Goal: Check status: Check status

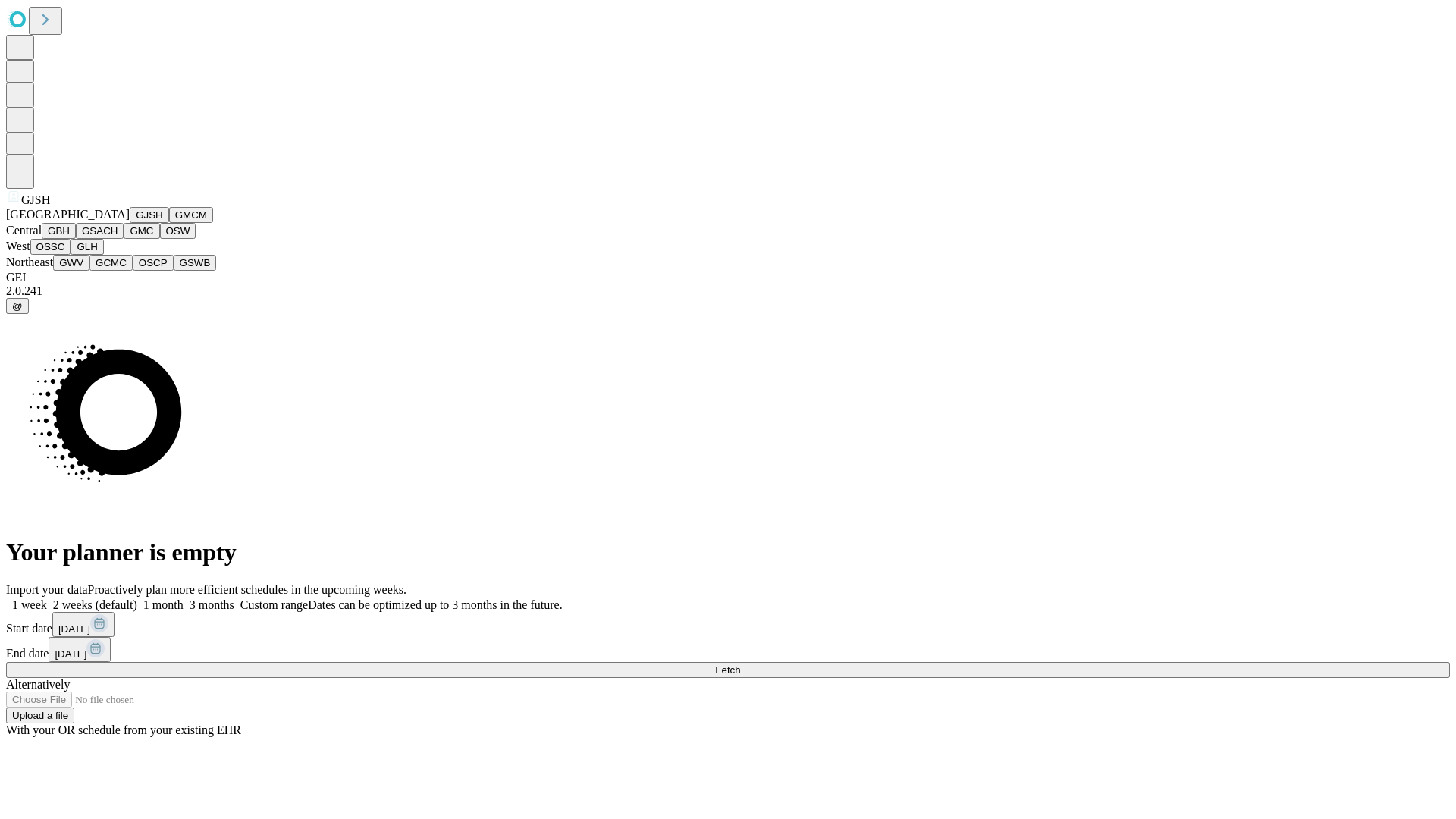
click at [129, 223] on button "GJSH" at bounding box center [149, 215] width 40 height 16
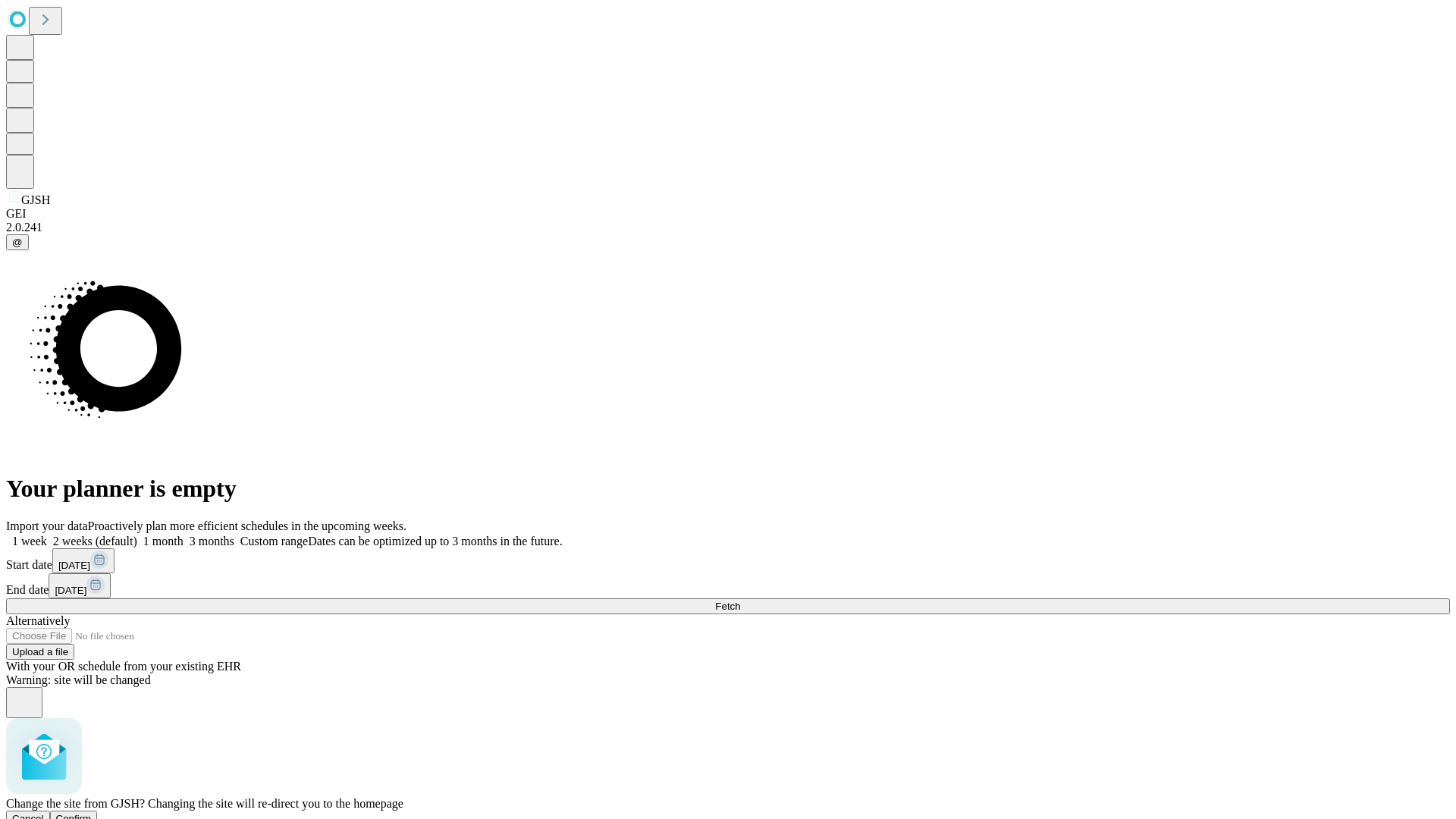
click at [91, 813] on span "Confirm" at bounding box center [73, 818] width 35 height 12
click at [184, 534] on label "1 month" at bounding box center [160, 541] width 46 height 13
click at [741, 600] on span "Fetch" at bounding box center [728, 606] width 25 height 12
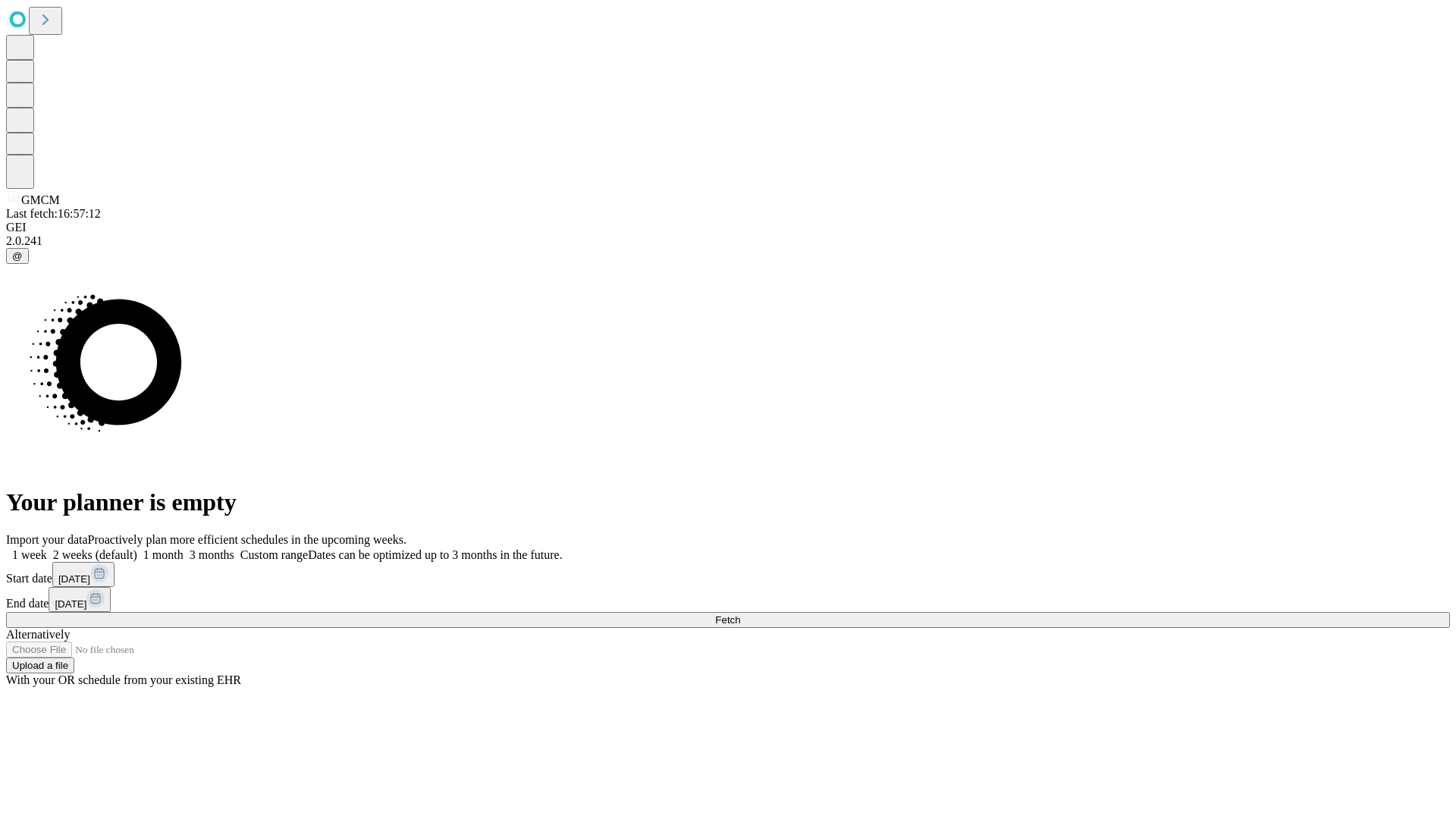
click at [184, 548] on label "1 month" at bounding box center [160, 554] width 46 height 13
click at [741, 614] on span "Fetch" at bounding box center [728, 619] width 25 height 12
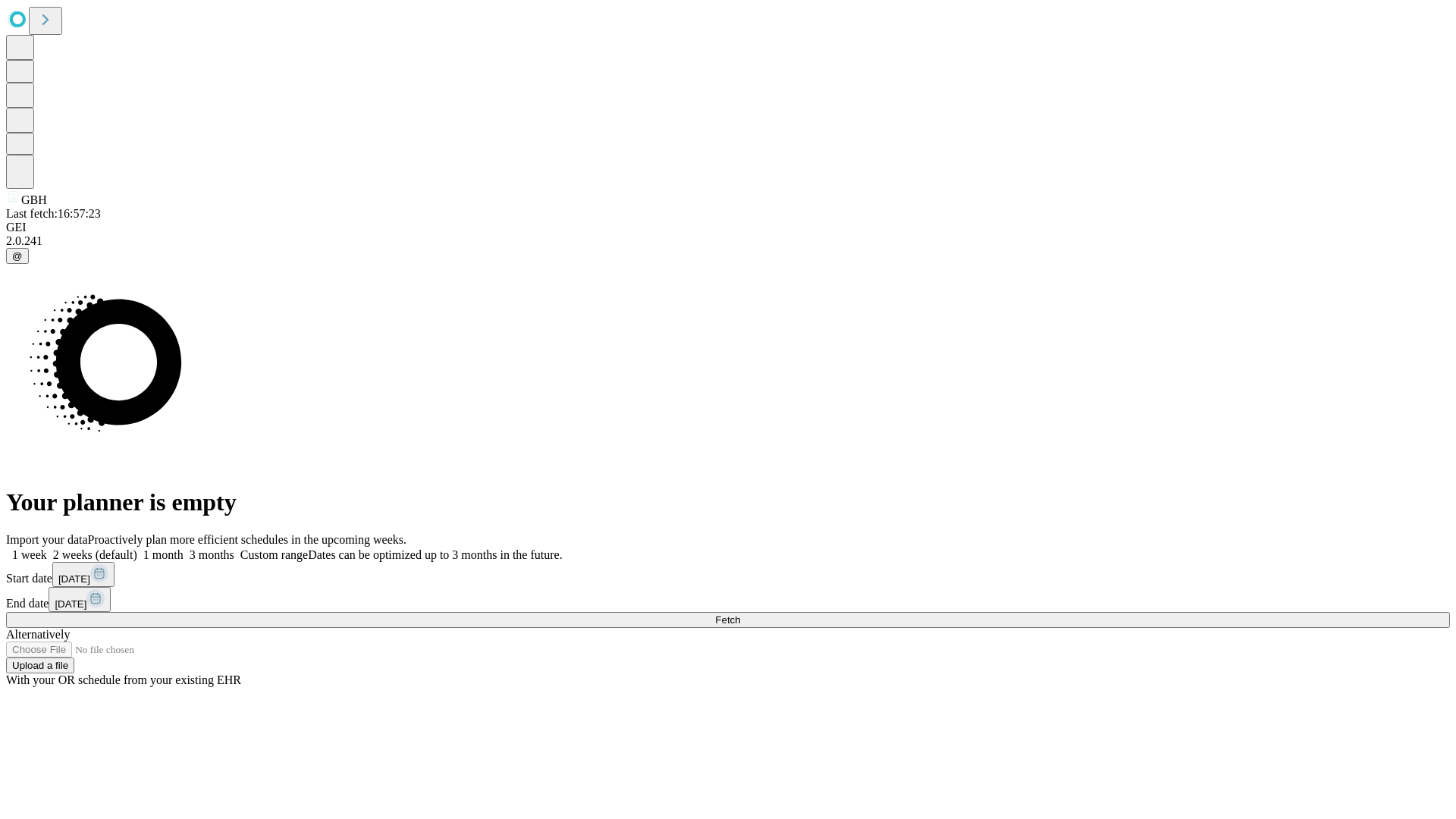
click at [741, 614] on span "Fetch" at bounding box center [728, 619] width 25 height 12
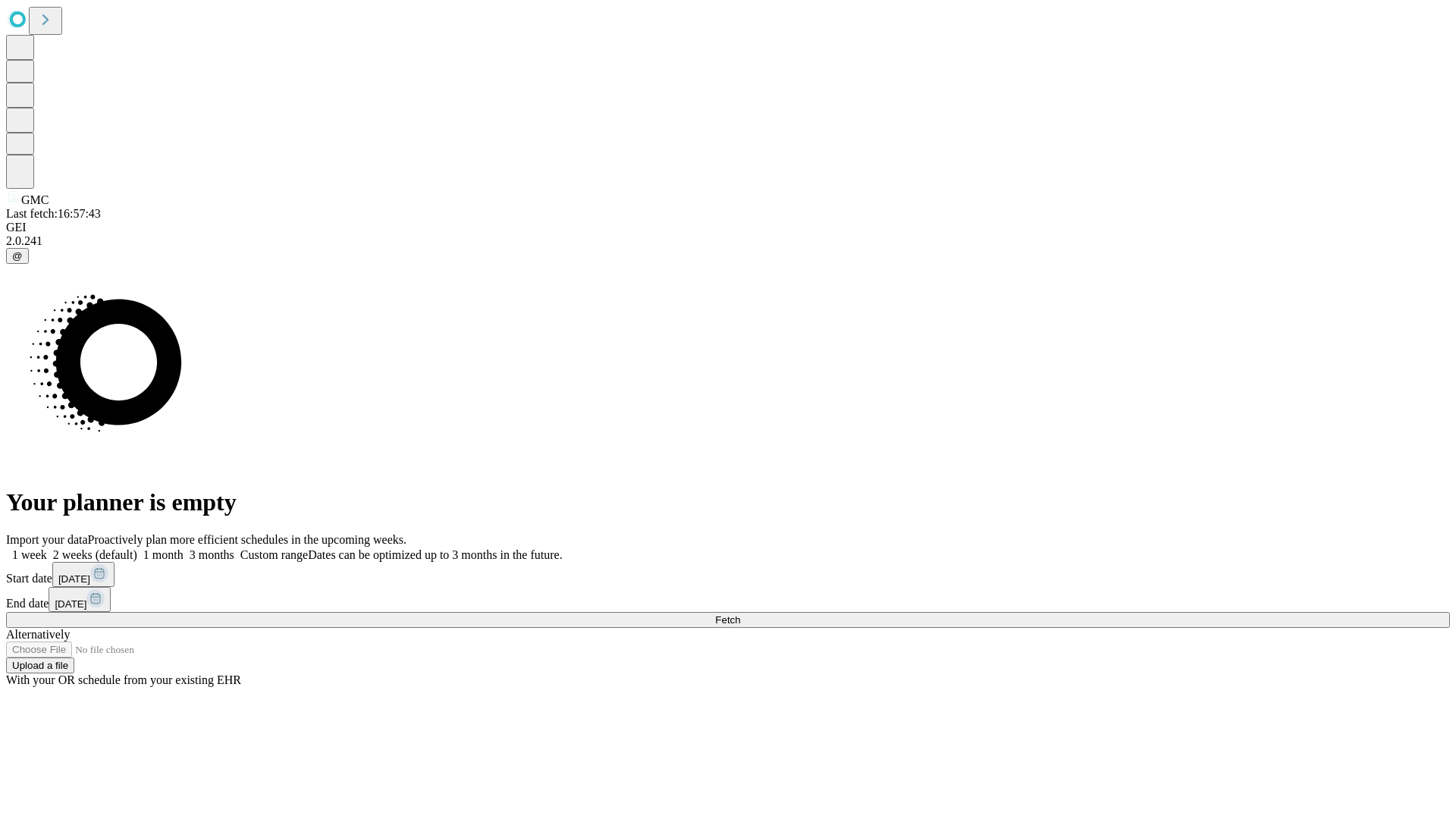
click at [184, 548] on label "1 month" at bounding box center [160, 554] width 46 height 13
click at [741, 614] on span "Fetch" at bounding box center [728, 619] width 25 height 12
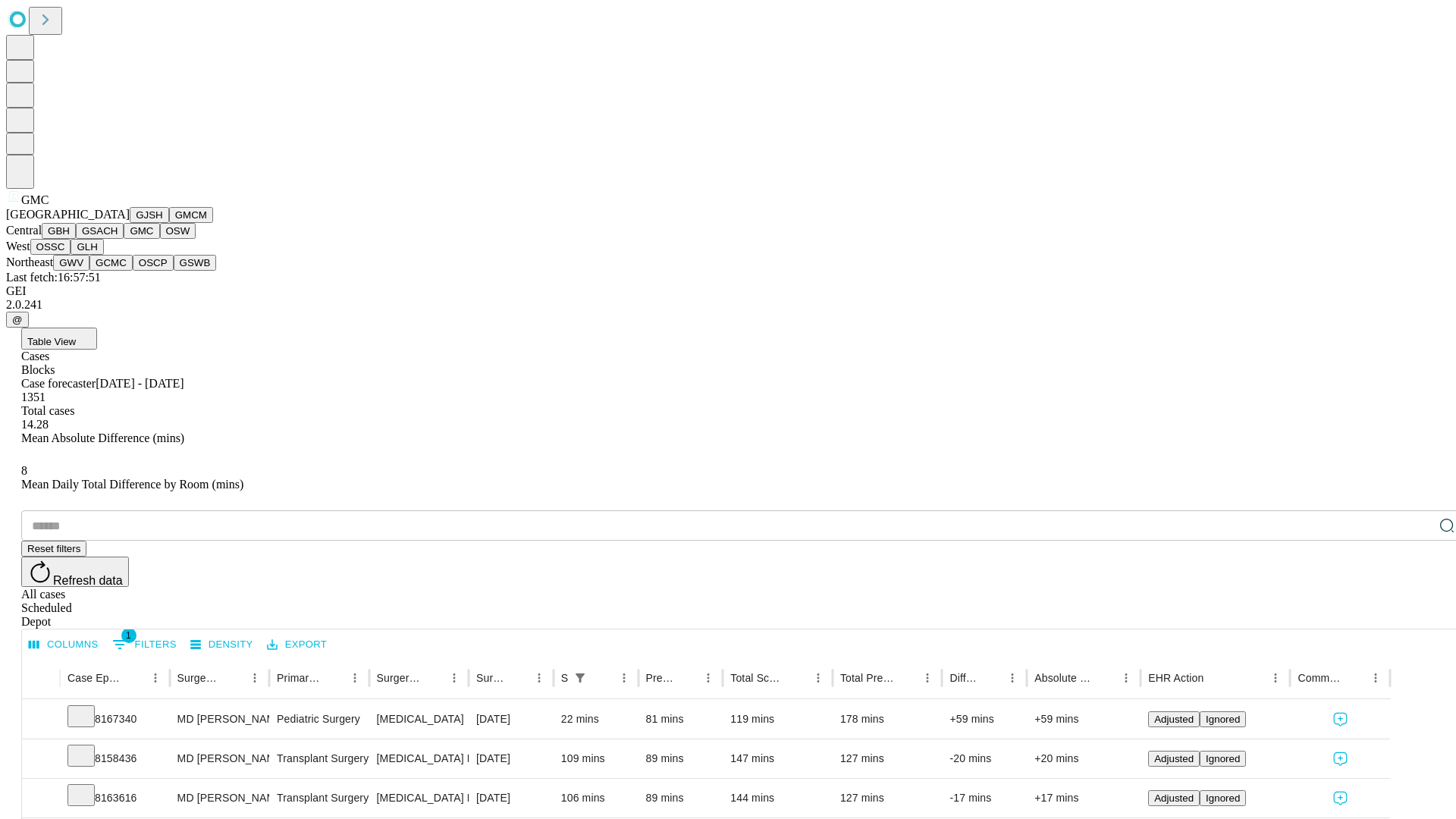
click at [160, 239] on button "OSW" at bounding box center [178, 231] width 36 height 16
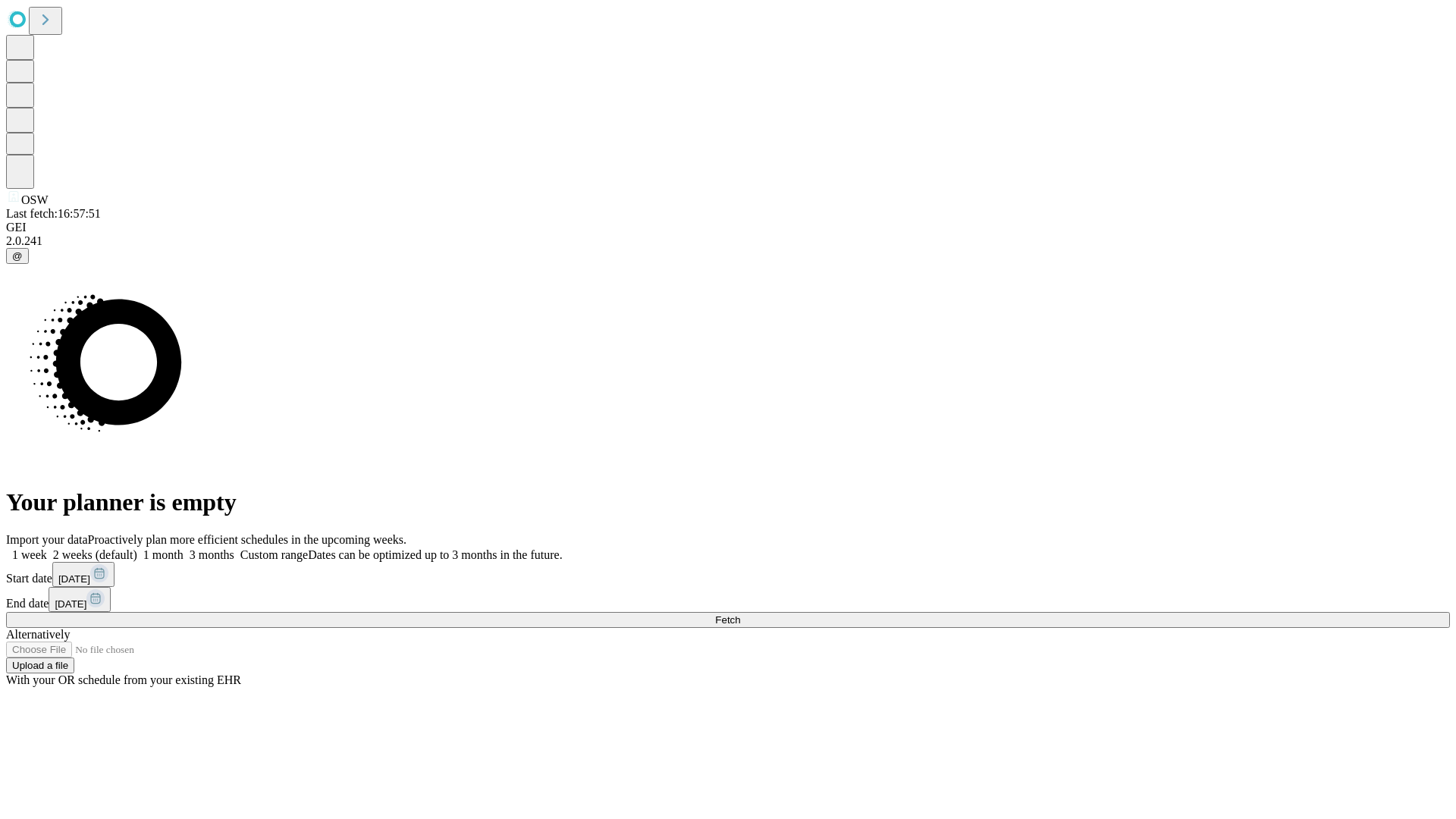
click at [184, 548] on label "1 month" at bounding box center [160, 554] width 46 height 13
click at [741, 614] on span "Fetch" at bounding box center [728, 619] width 25 height 12
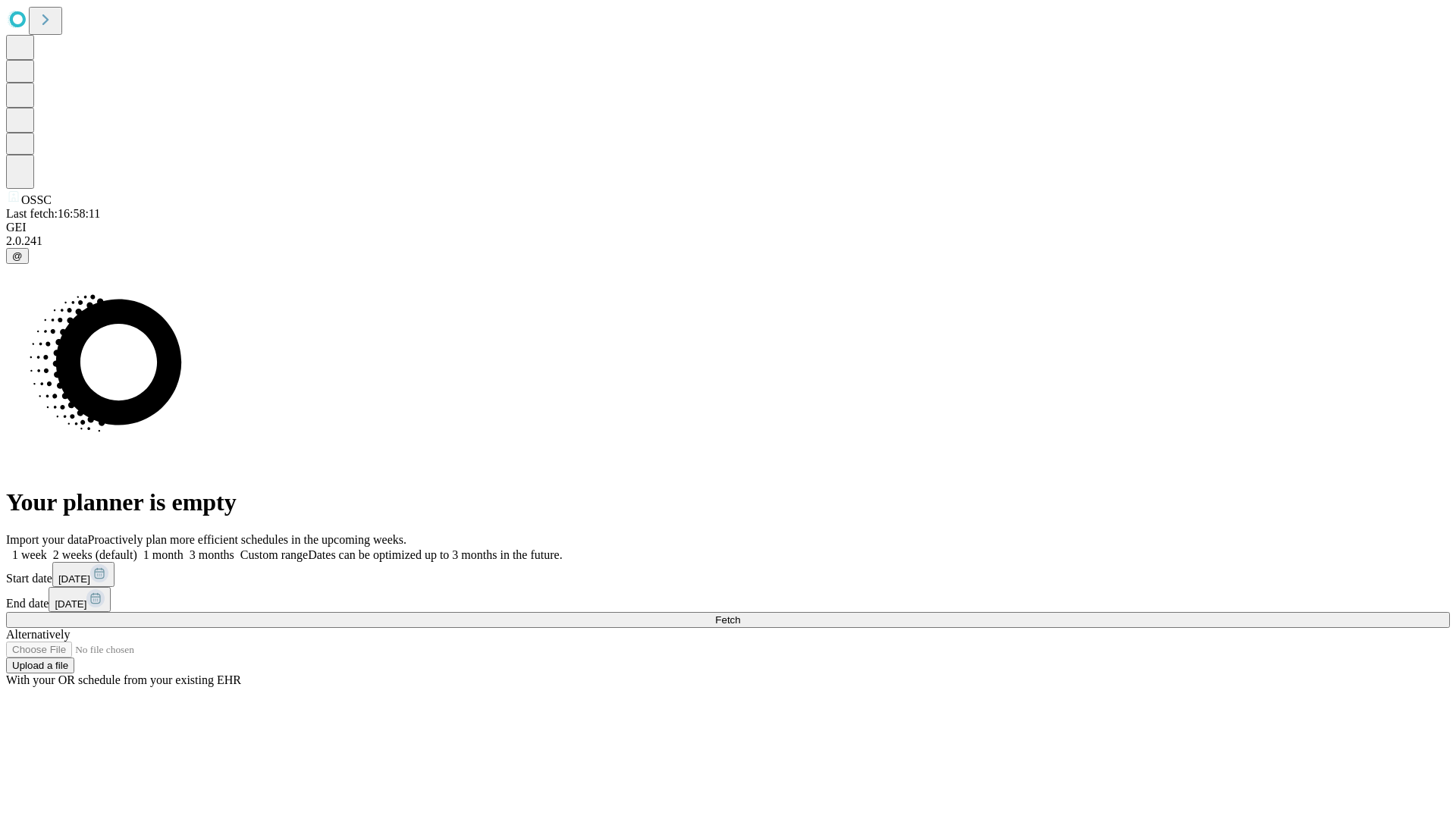
click at [741, 614] on span "Fetch" at bounding box center [728, 619] width 25 height 12
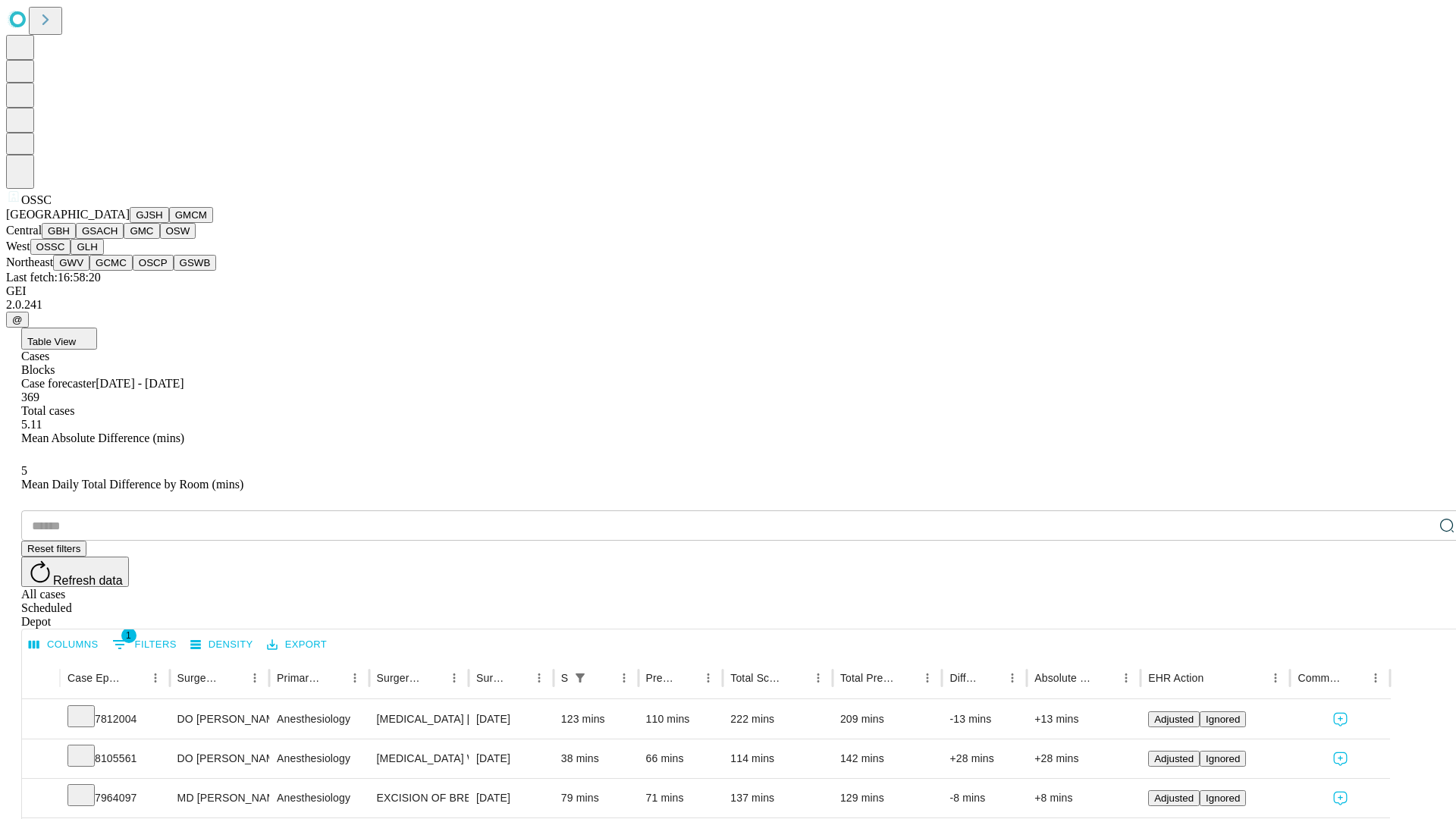
click at [103, 255] on button "GLH" at bounding box center [87, 247] width 33 height 16
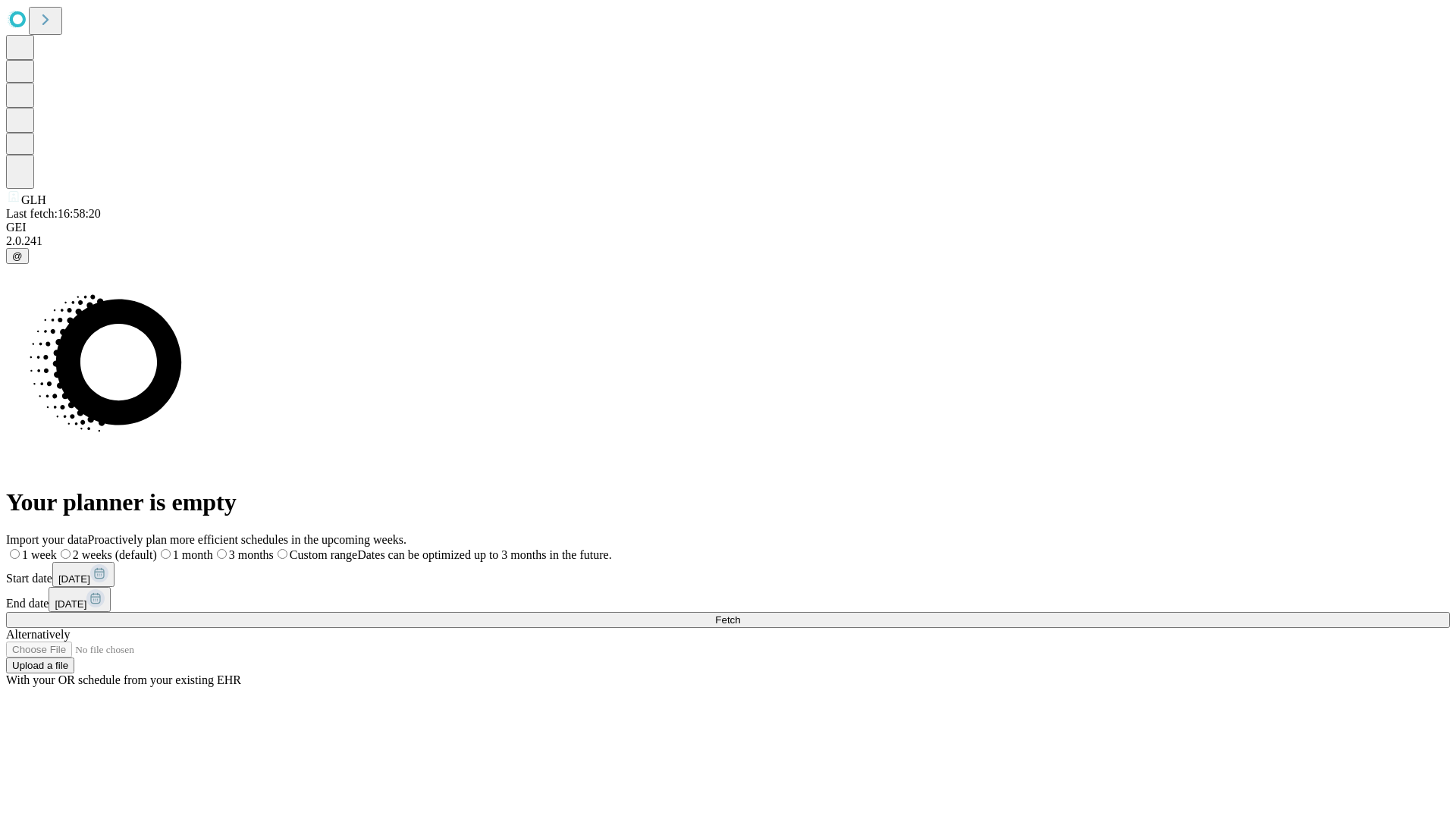
click at [213, 548] on label "1 month" at bounding box center [185, 554] width 56 height 13
click at [741, 614] on span "Fetch" at bounding box center [728, 619] width 25 height 12
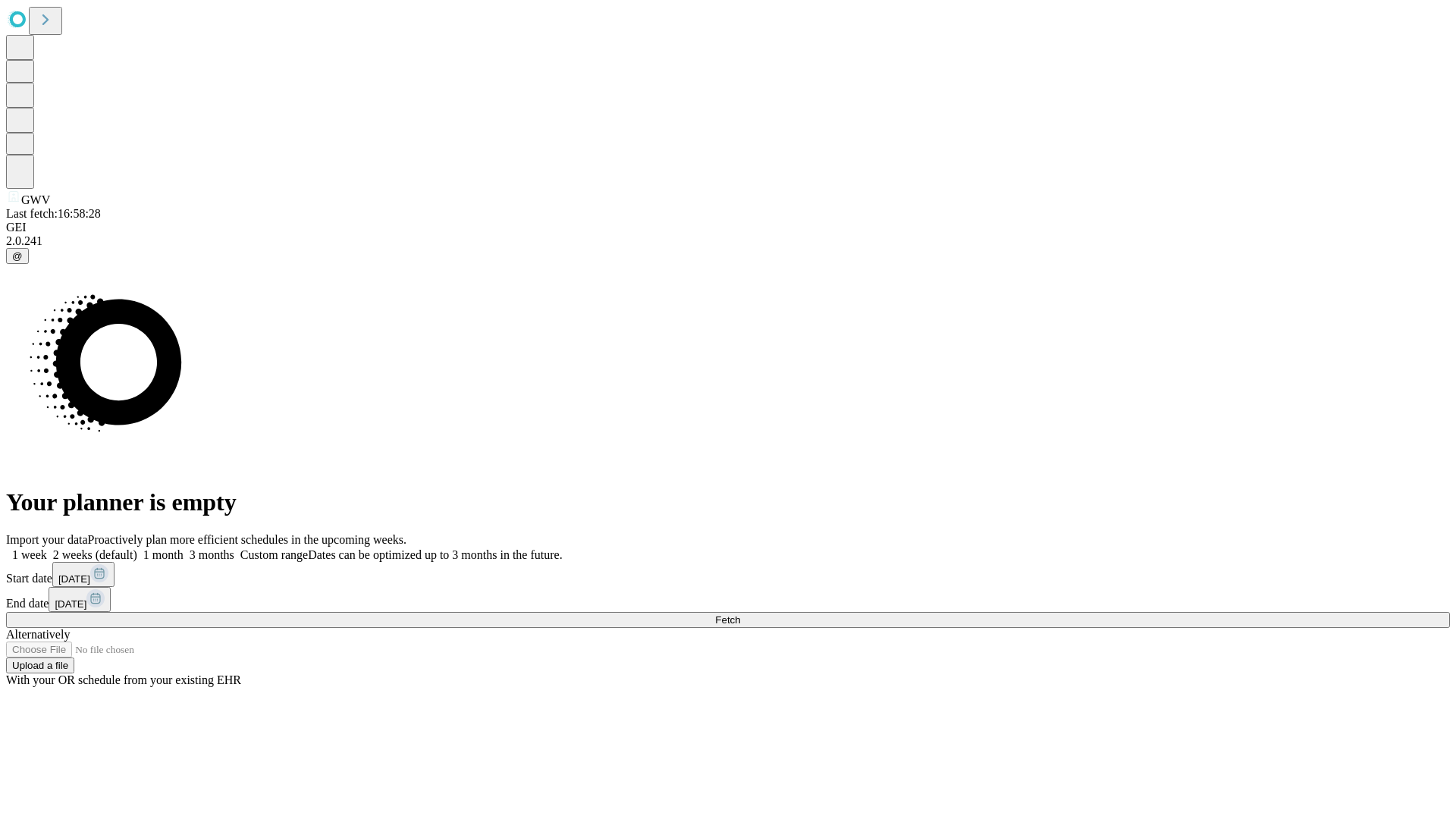
click at [184, 548] on label "1 month" at bounding box center [160, 554] width 46 height 13
click at [741, 614] on span "Fetch" at bounding box center [728, 619] width 25 height 12
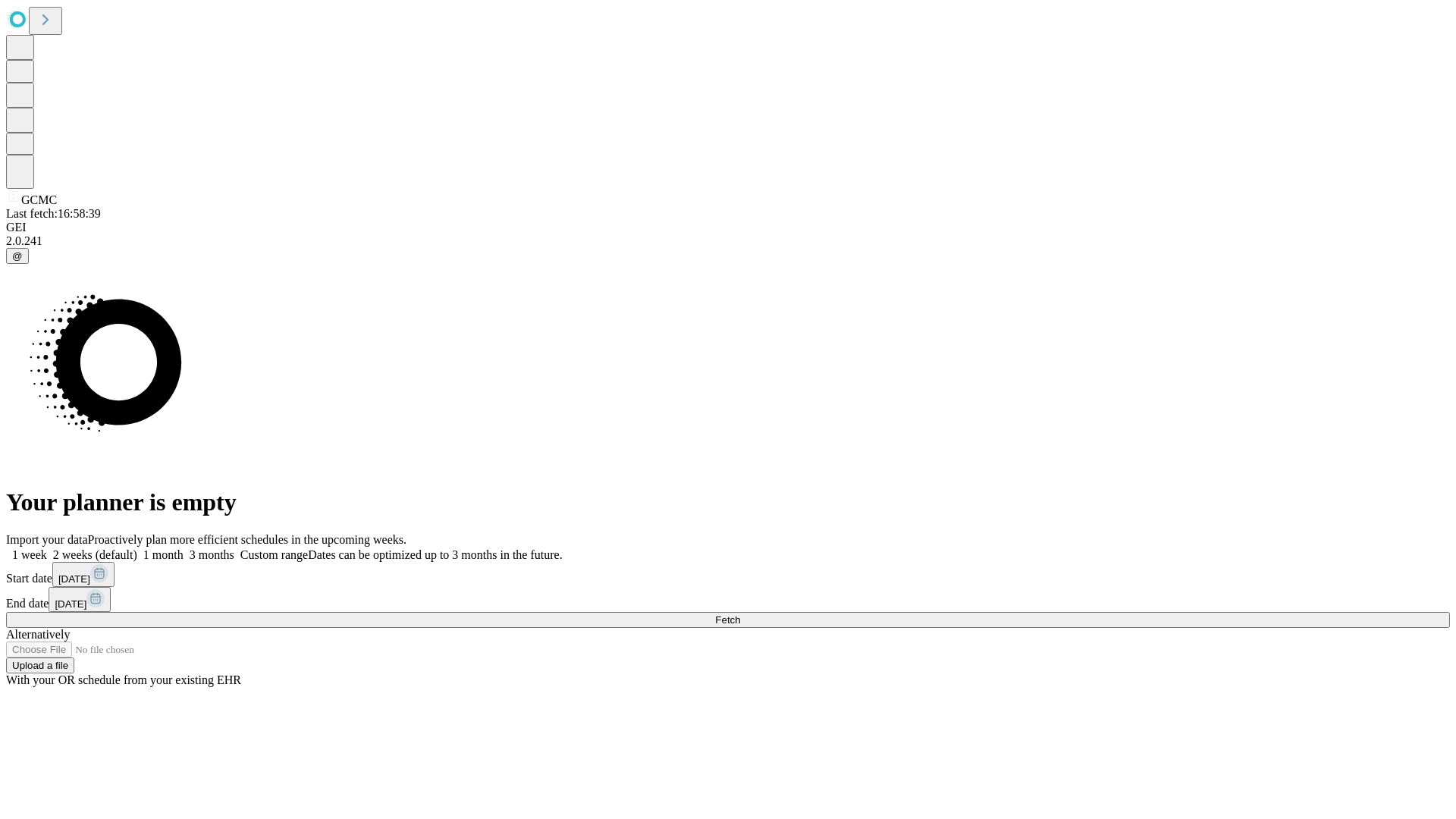
click at [741, 614] on span "Fetch" at bounding box center [728, 619] width 25 height 12
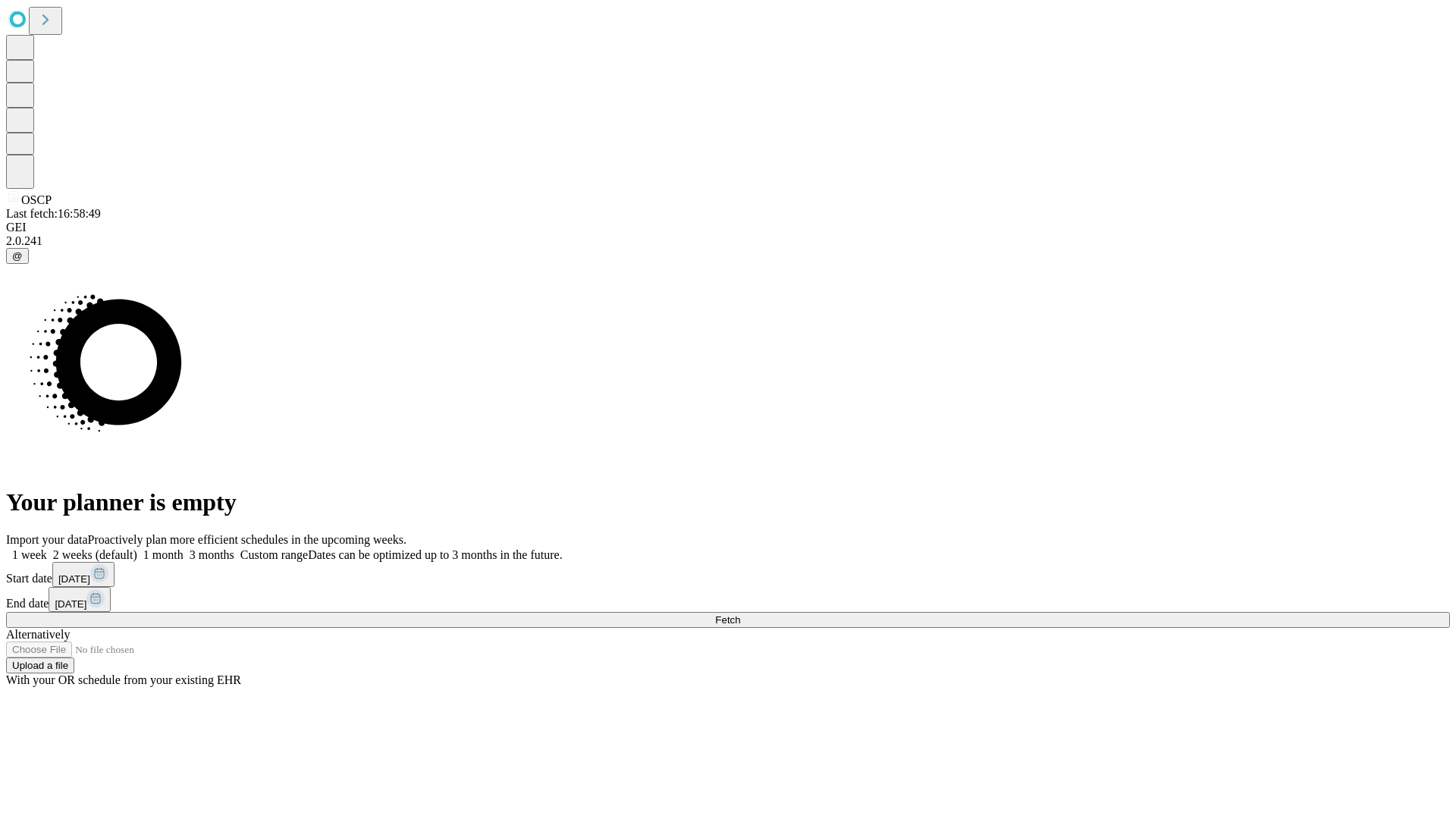
click at [184, 548] on label "1 month" at bounding box center [160, 554] width 46 height 13
click at [741, 614] on span "Fetch" at bounding box center [728, 619] width 25 height 12
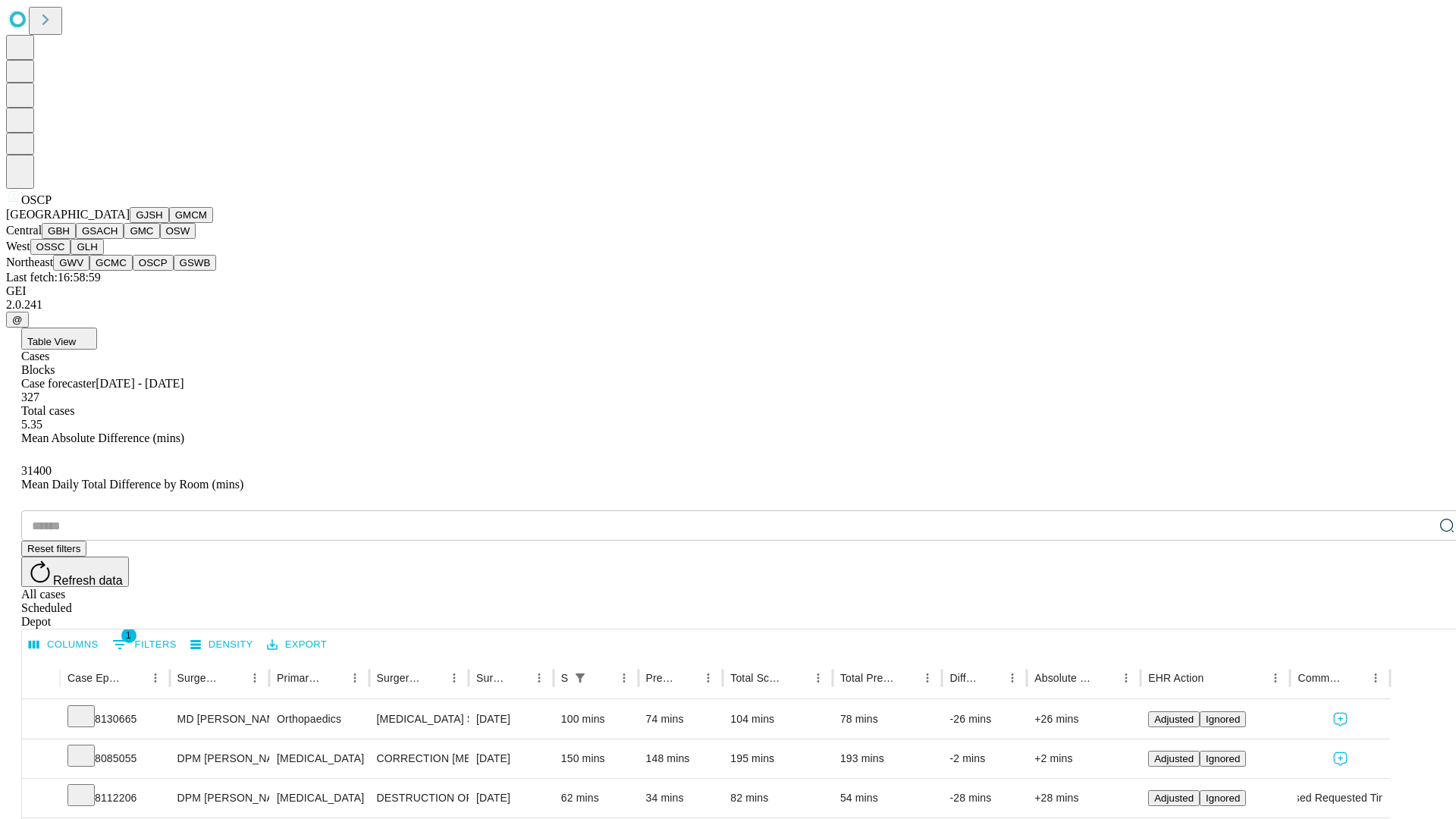
click at [174, 270] on button "GSWB" at bounding box center [195, 263] width 43 height 16
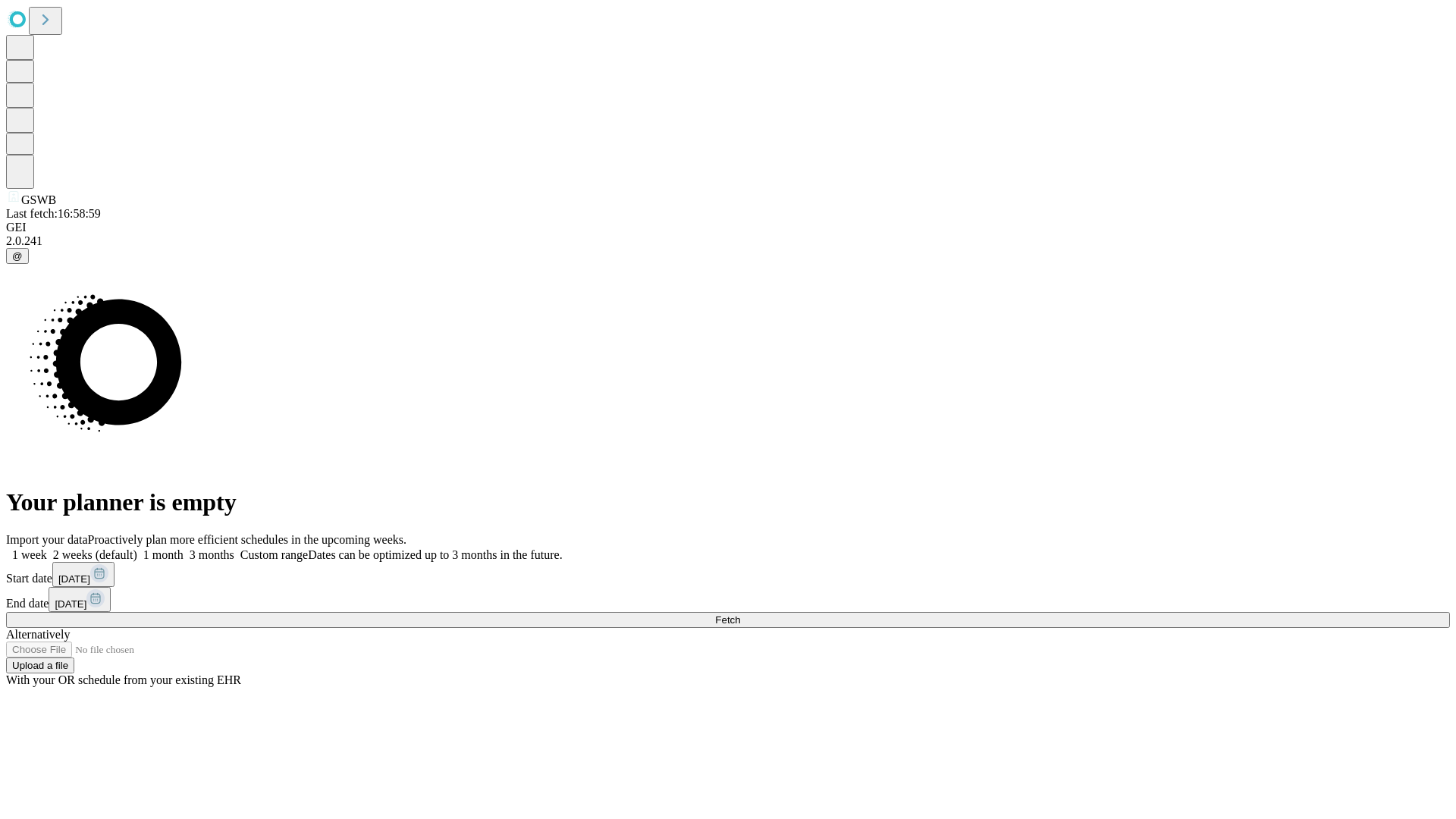
click at [184, 548] on label "1 month" at bounding box center [160, 554] width 46 height 13
click at [741, 614] on span "Fetch" at bounding box center [728, 619] width 25 height 12
